Goal: Find contact information: Find contact information

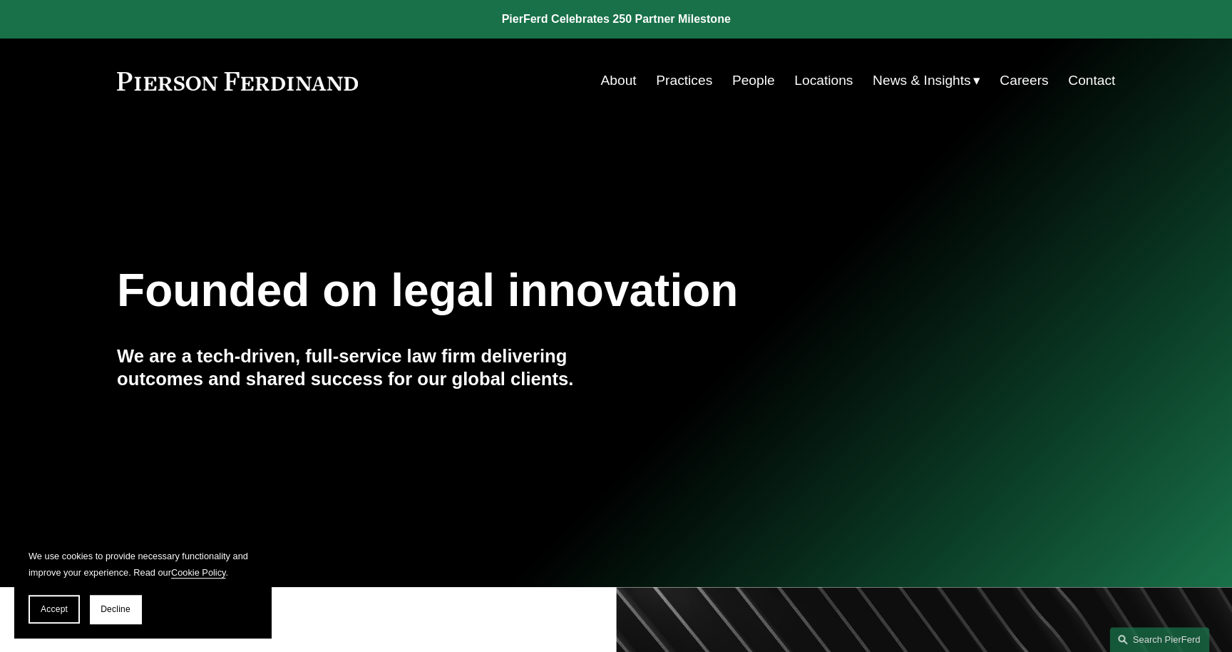
click at [743, 82] on link "People" at bounding box center [753, 80] width 43 height 27
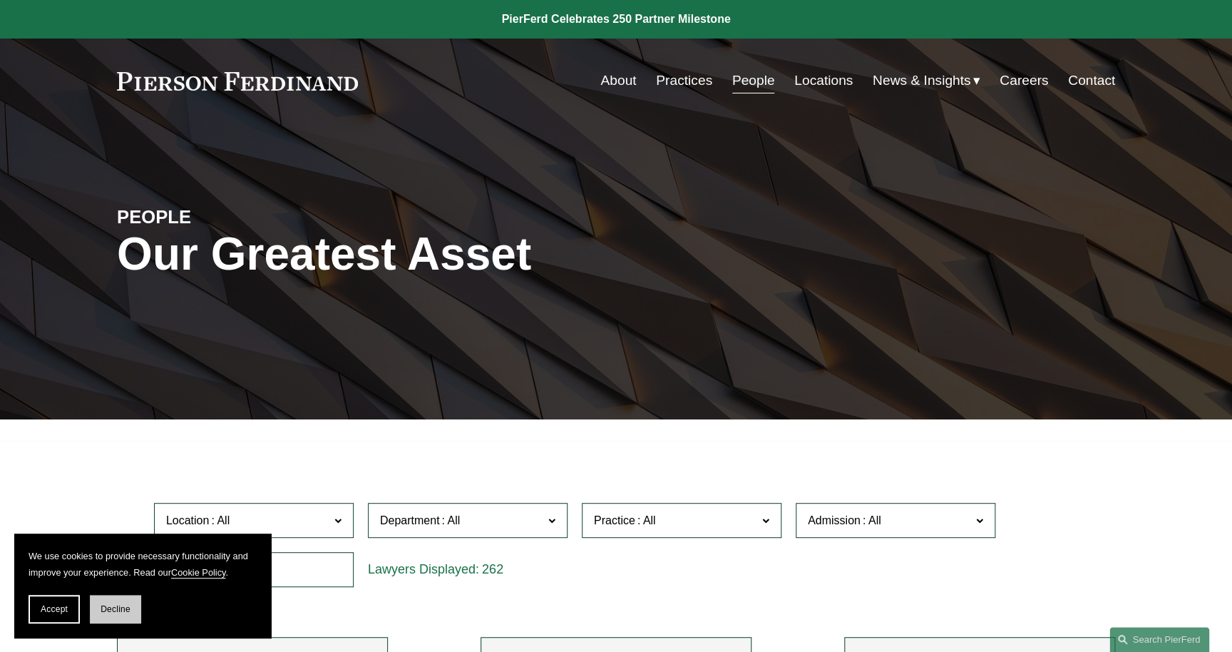
click at [136, 613] on button "Decline" at bounding box center [115, 609] width 51 height 29
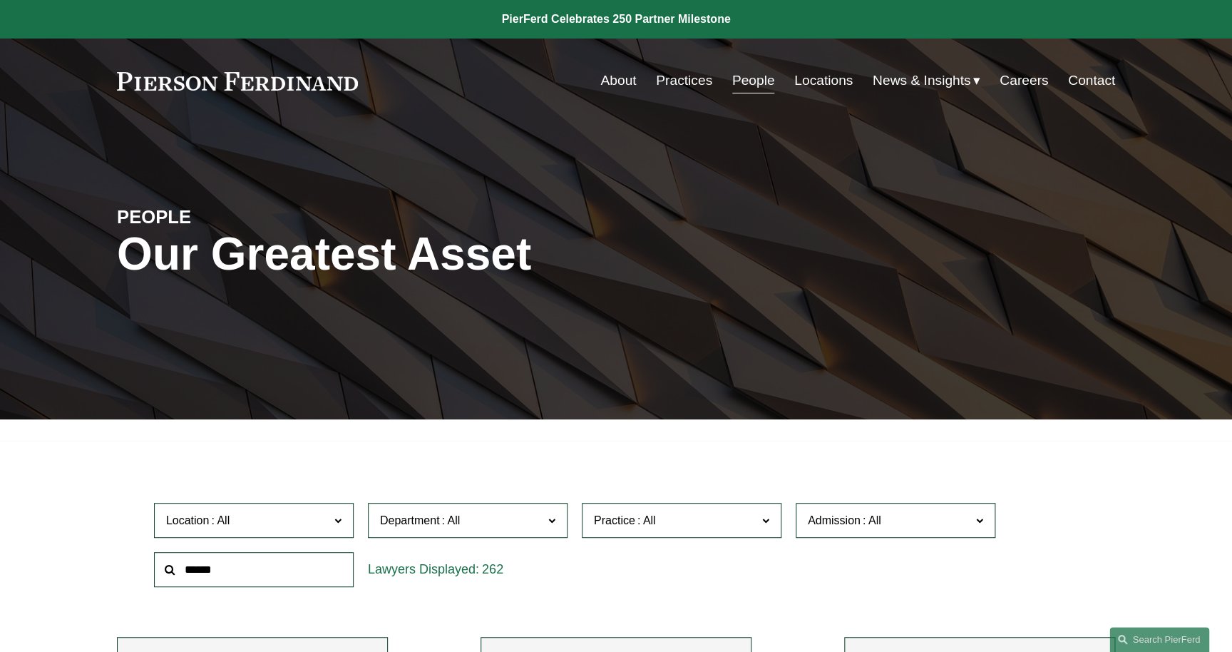
click at [1218, 140] on div "PEOPLE Our Greatest Asset" at bounding box center [616, 271] width 1232 height 296
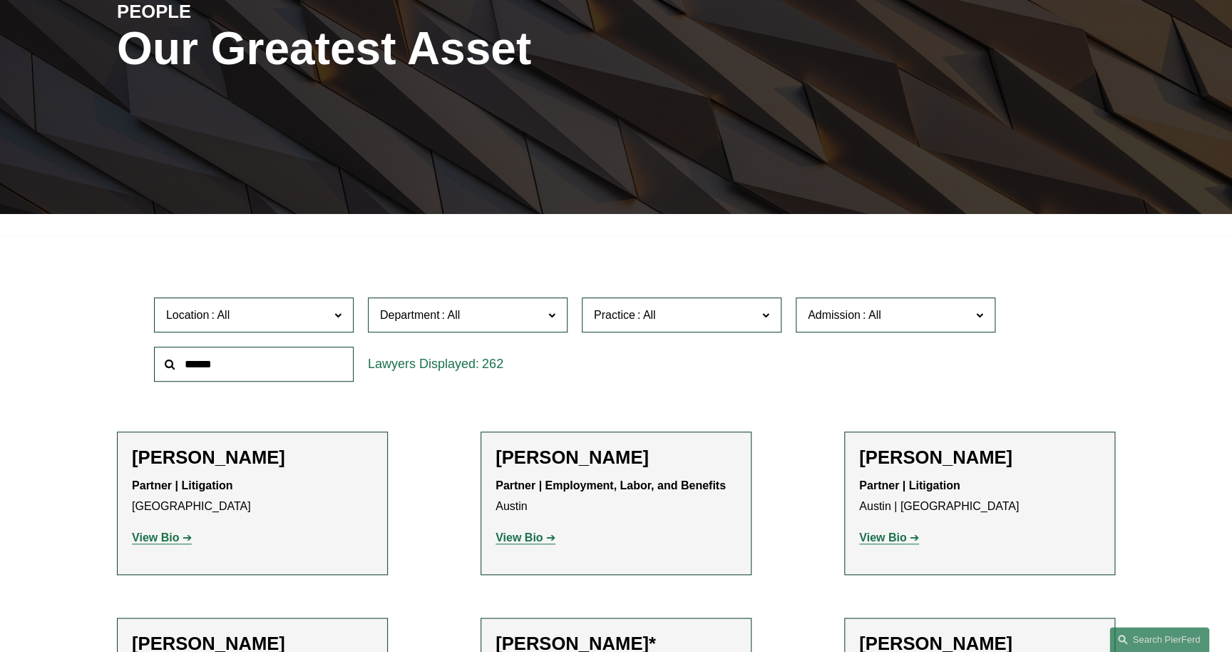
scroll to position [240, 0]
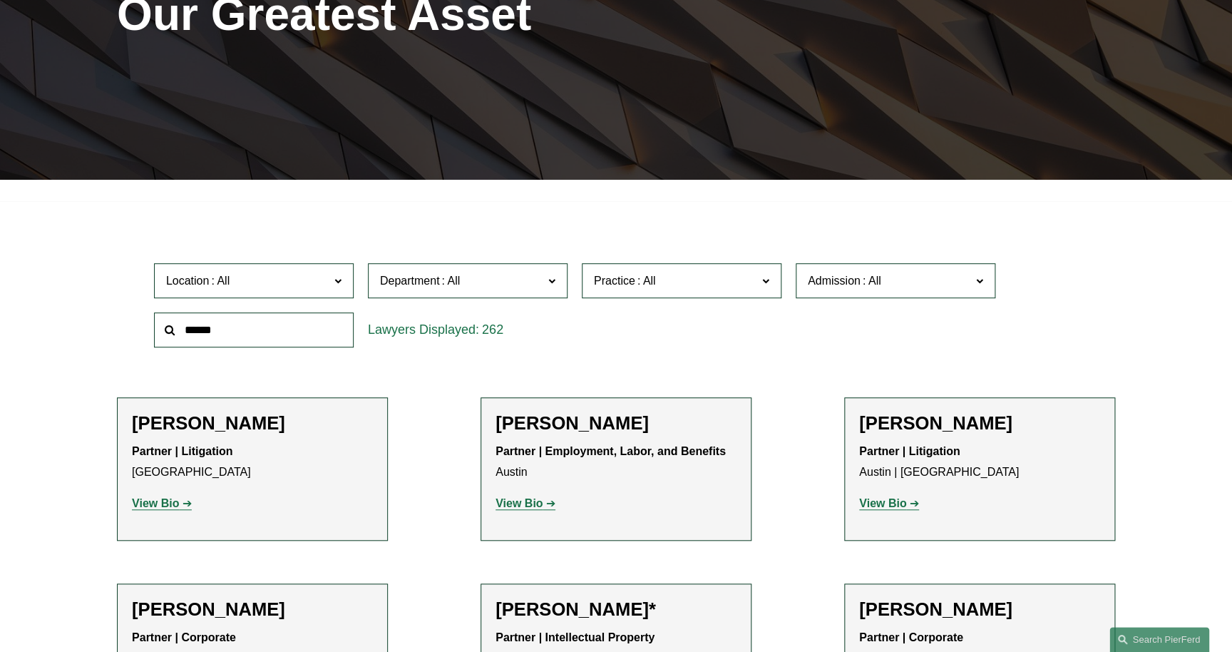
click at [516, 509] on strong "View Bio" at bounding box center [519, 503] width 47 height 12
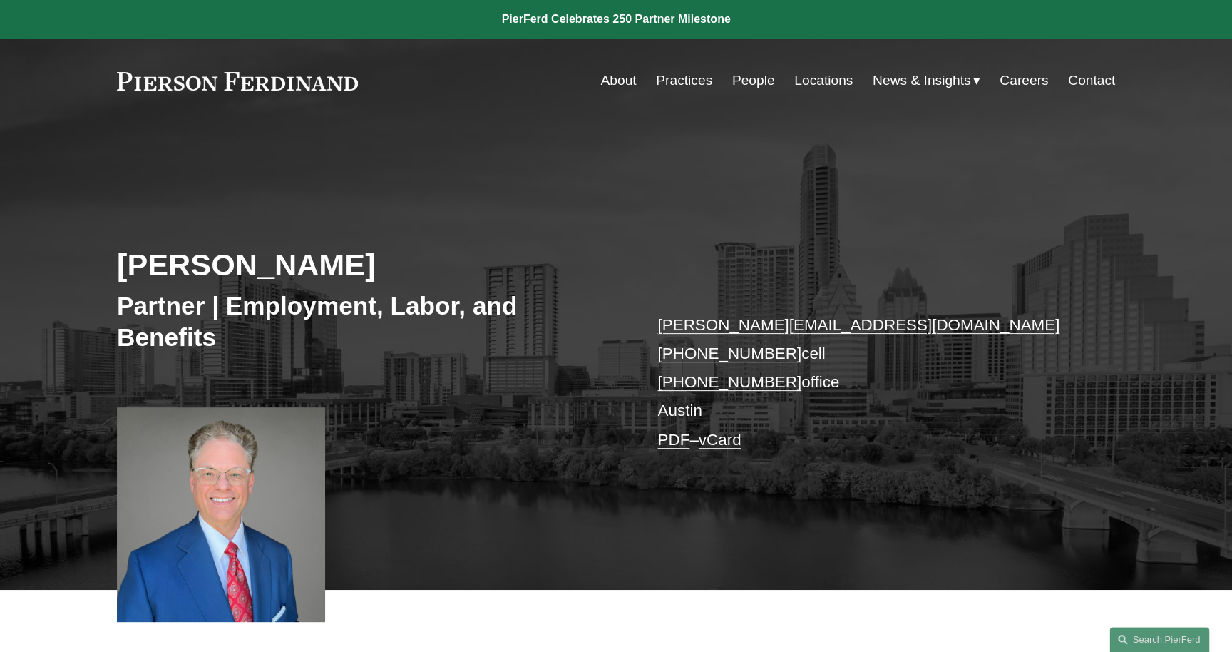
click at [1106, 81] on link "Contact" at bounding box center [1091, 80] width 47 height 27
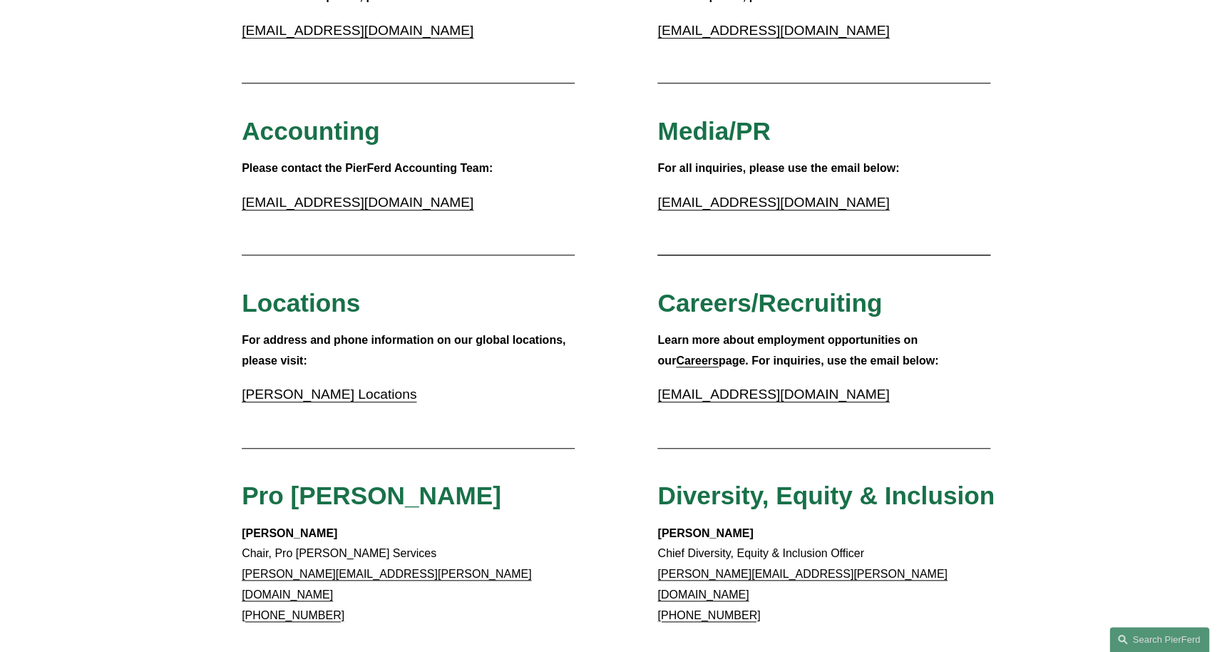
scroll to position [255, 0]
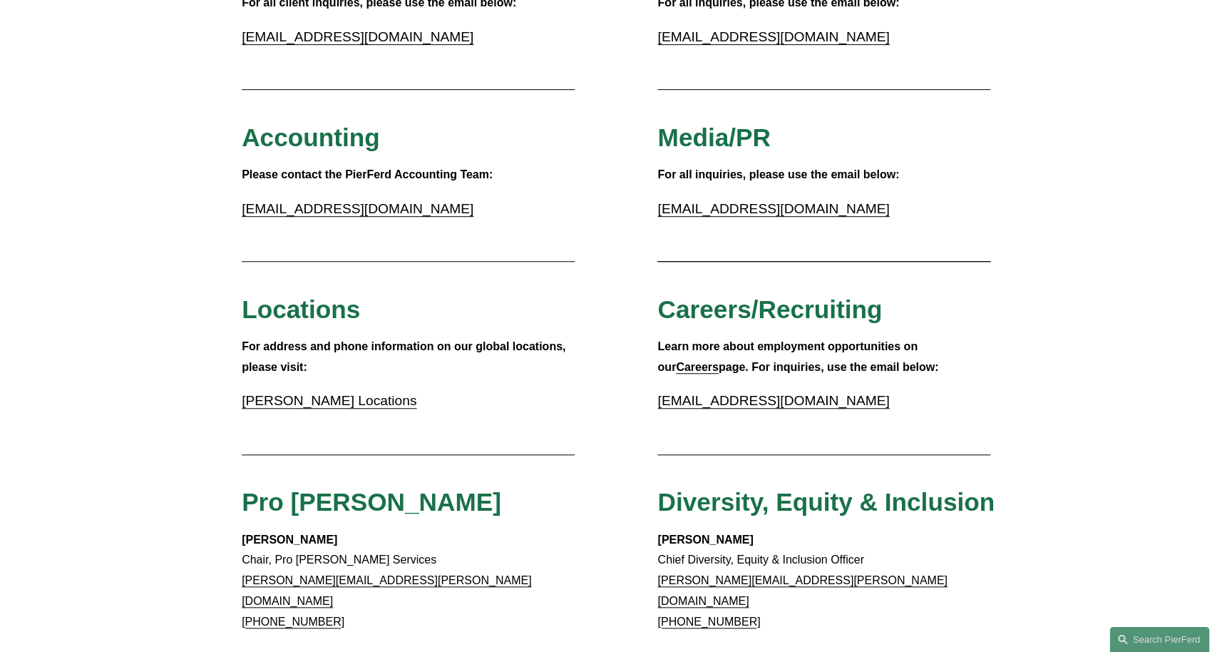
click at [320, 402] on link "Pierson Ferdinand Locations" at bounding box center [329, 400] width 175 height 15
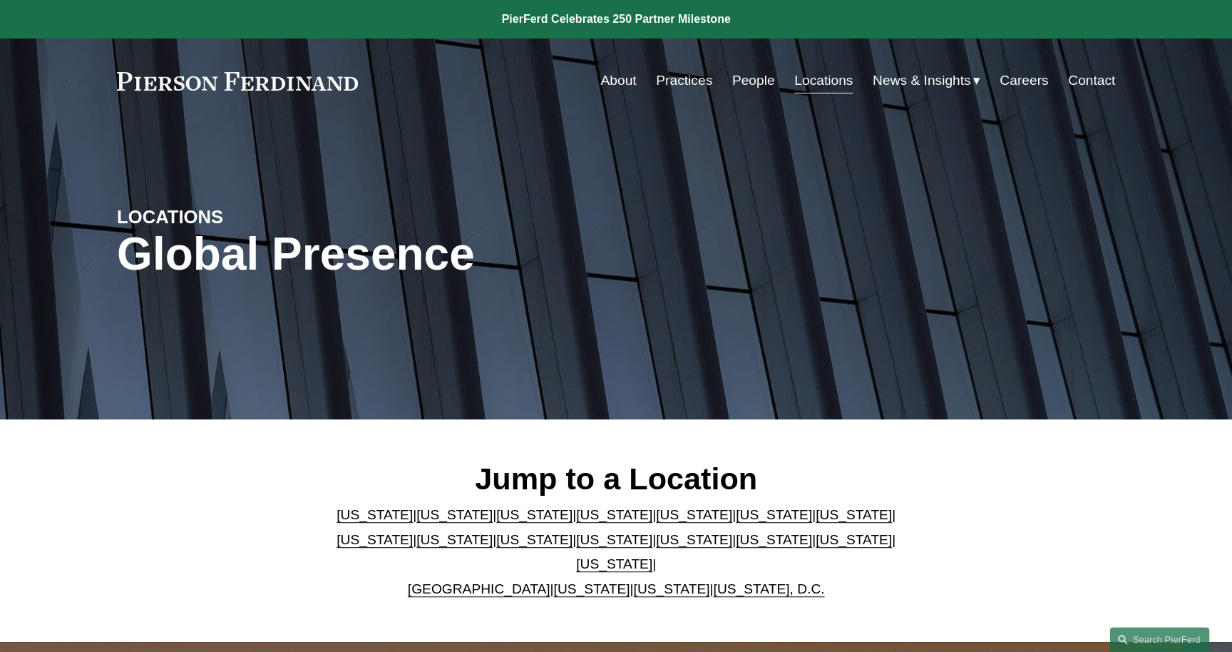
click at [653, 556] on link "[US_STATE]" at bounding box center [614, 563] width 76 height 15
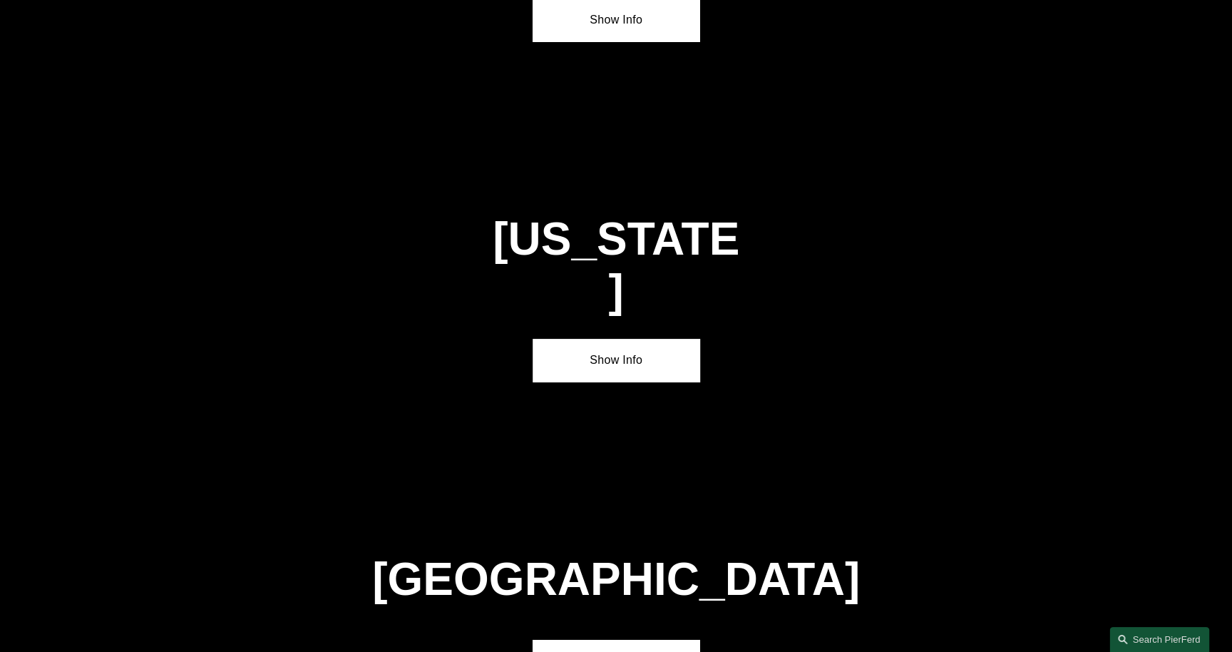
scroll to position [4843, 0]
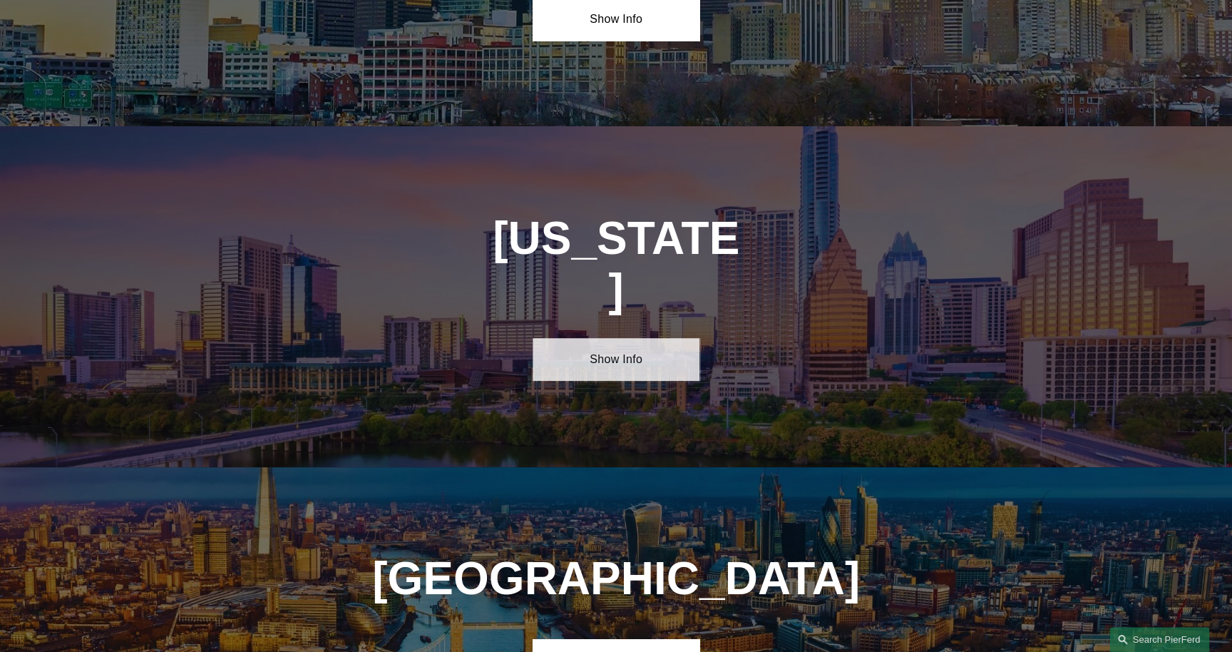
click at [613, 338] on link "Show Info" at bounding box center [616, 359] width 166 height 43
